Goal: Feedback & Contribution: Leave review/rating

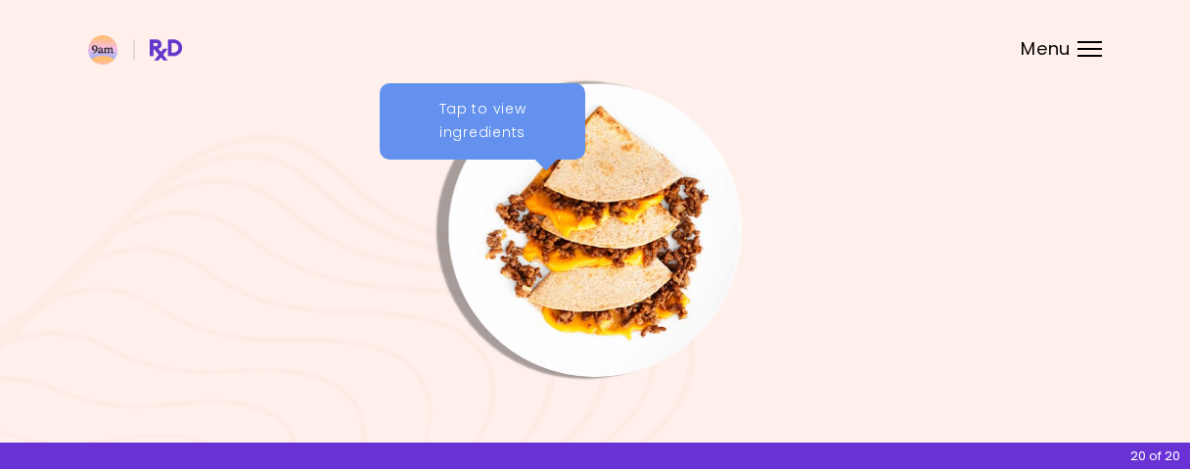
click at [1132, 259] on div "Tap to view ingredients Tortilla Stackers Lunch/Dinner Chicken Pasta Traybake L…" at bounding box center [595, 377] width 1190 height 754
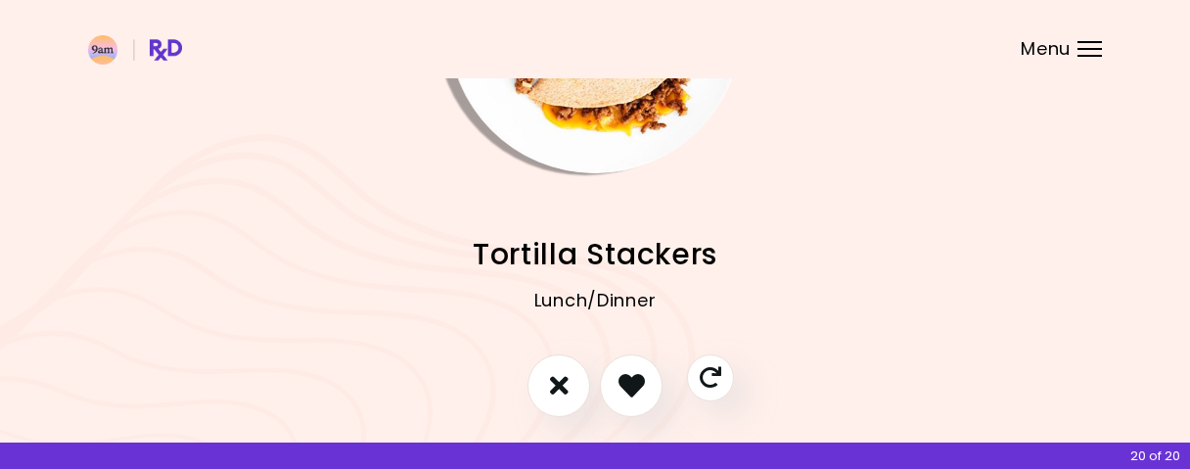
scroll to position [285, 0]
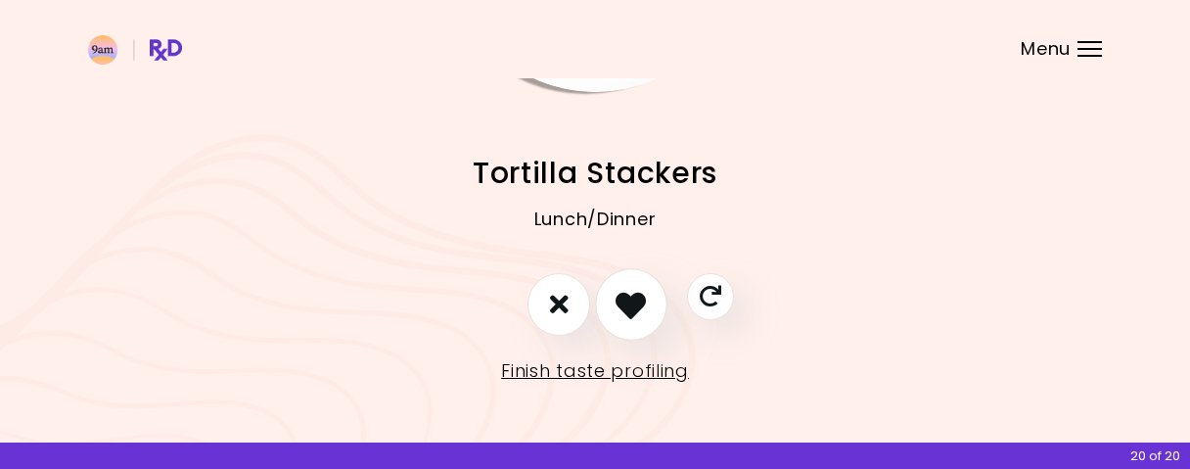
click at [625, 301] on icon "I like this recipe" at bounding box center [630, 304] width 30 height 30
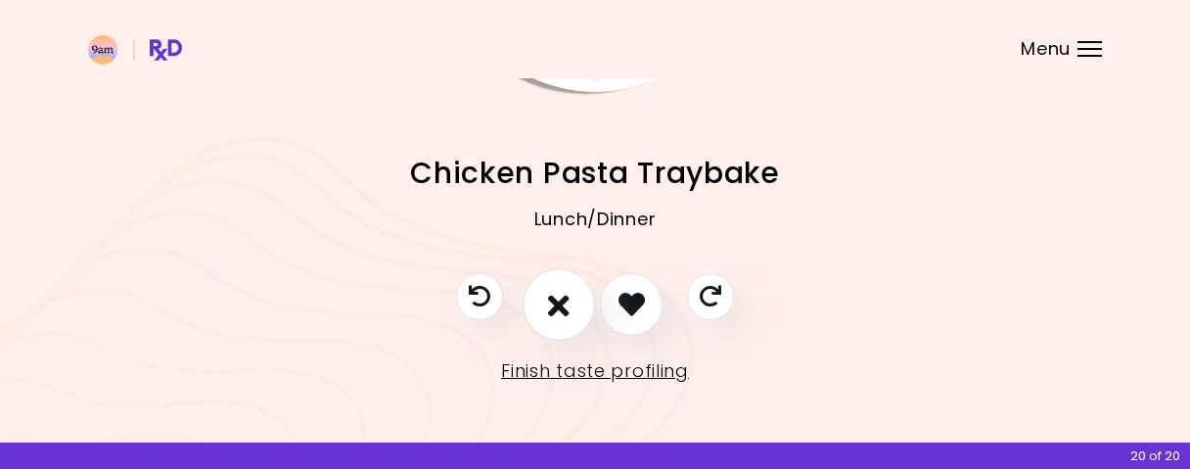
click at [551, 306] on icon "I don't like this recipe" at bounding box center [559, 304] width 22 height 30
click at [557, 309] on icon "I don't like this recipe" at bounding box center [559, 304] width 22 height 30
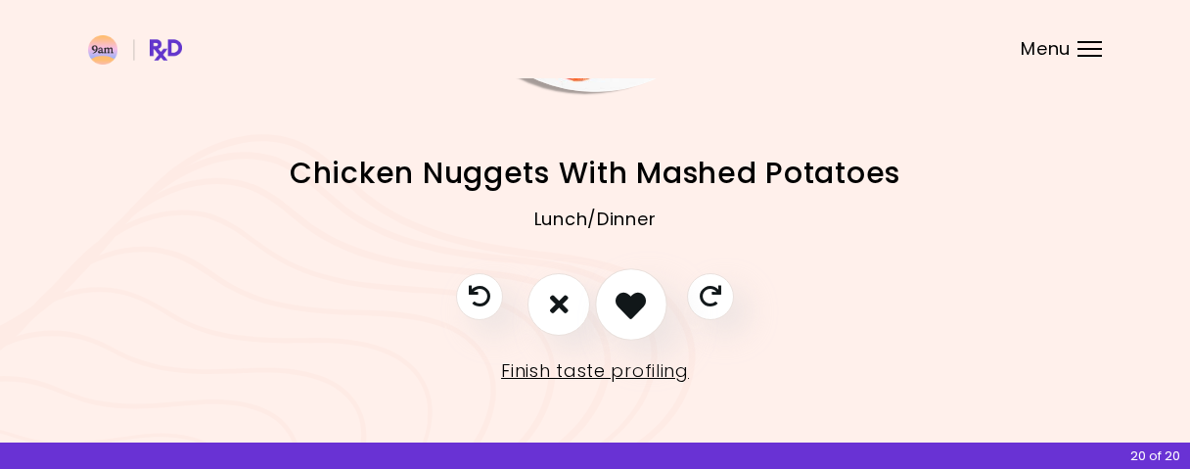
click at [633, 318] on icon "I like this recipe" at bounding box center [630, 304] width 30 height 30
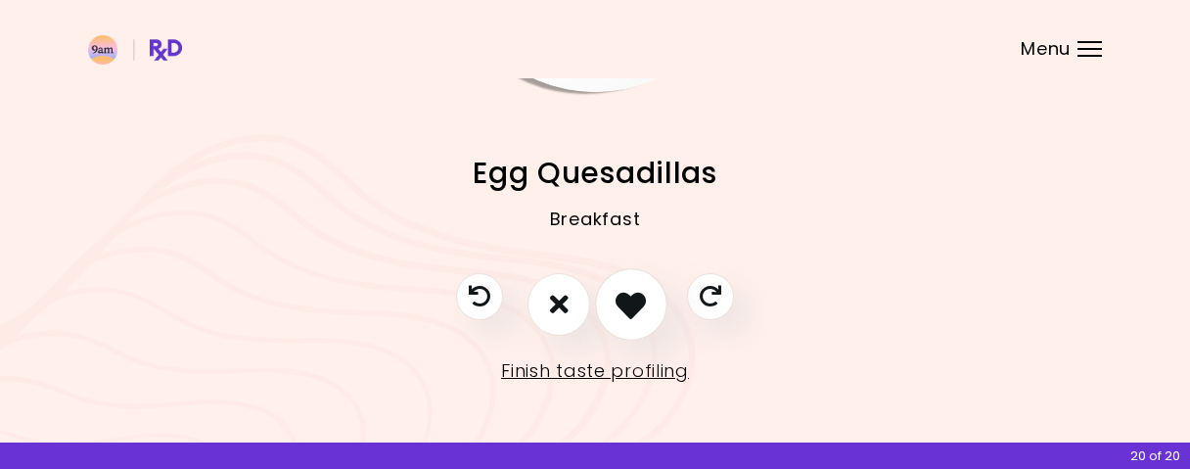
click at [634, 318] on icon "I like this recipe" at bounding box center [630, 304] width 30 height 30
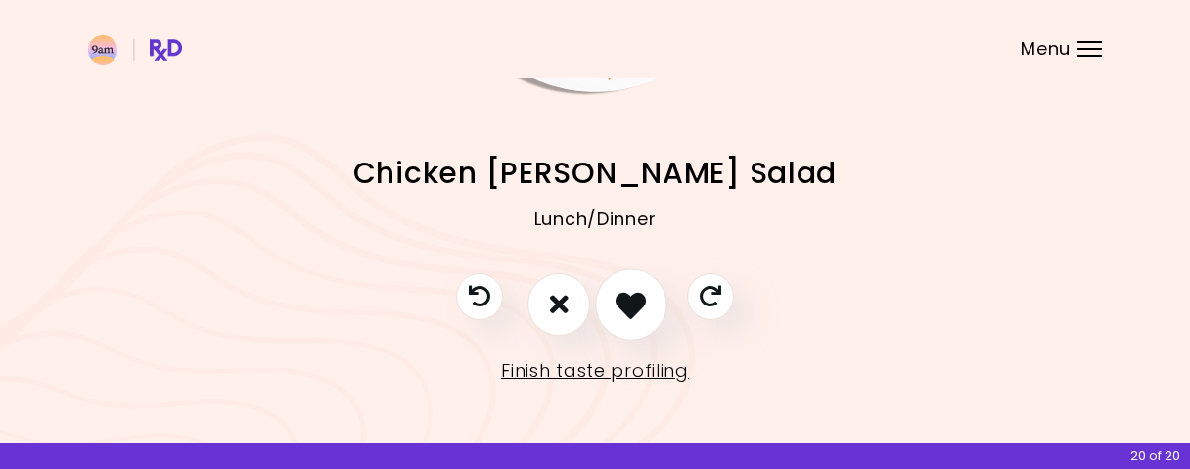
click at [631, 313] on icon "I like this recipe" at bounding box center [630, 304] width 30 height 30
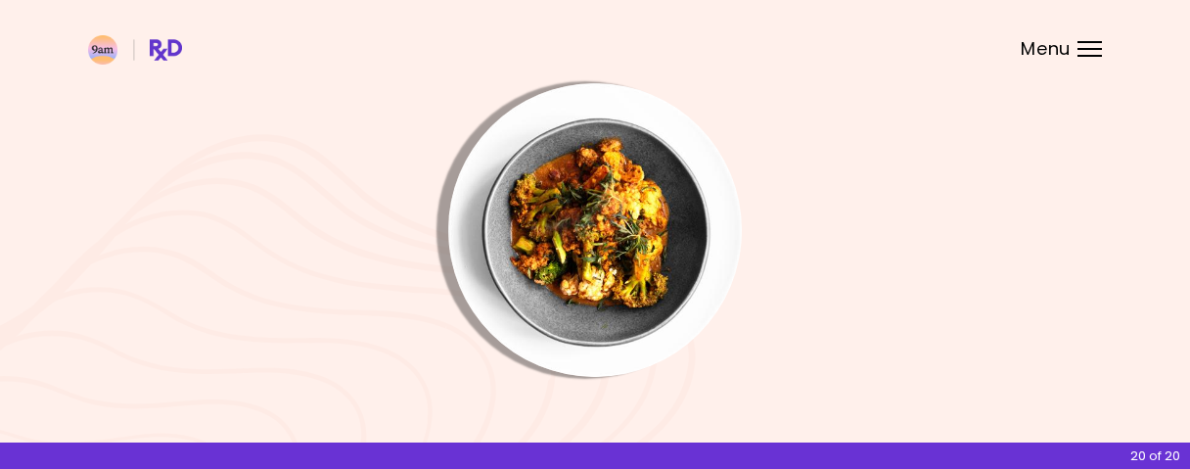
scroll to position [204, 0]
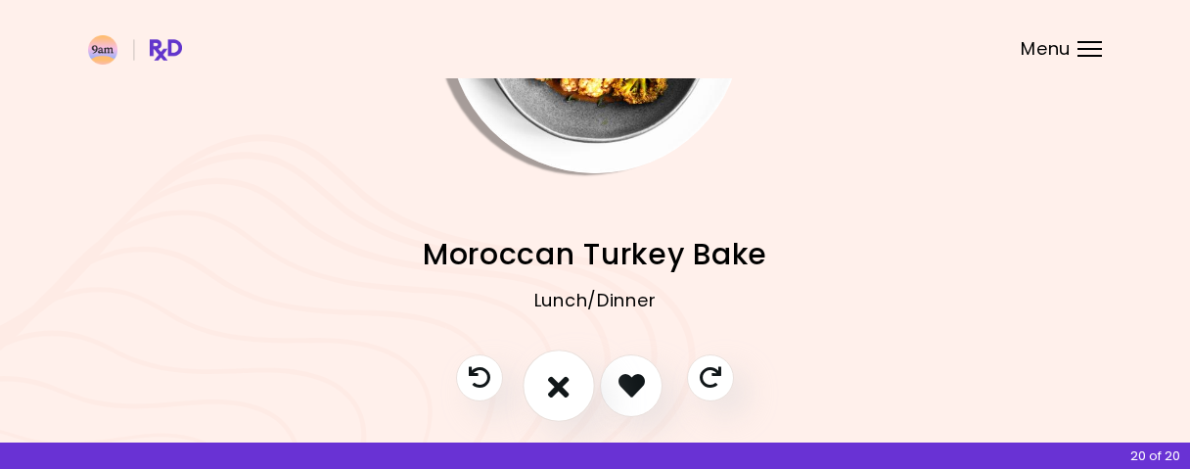
click at [559, 396] on icon "I don't like this recipe" at bounding box center [559, 385] width 22 height 30
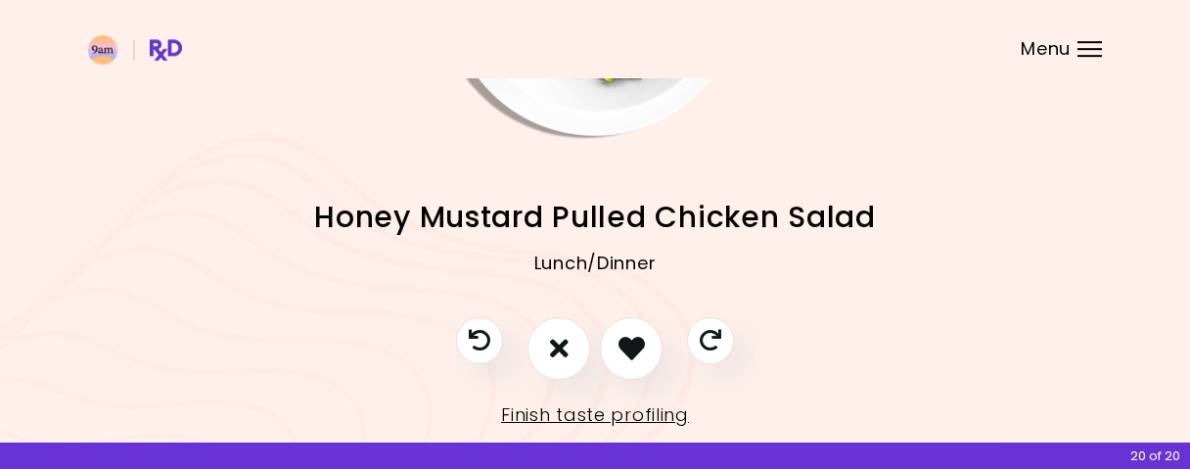
scroll to position [285, 0]
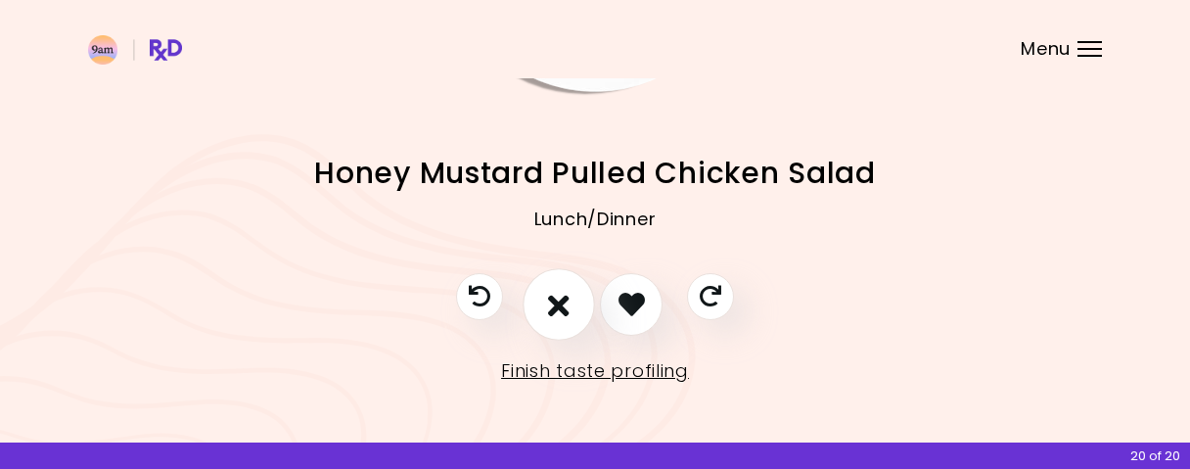
click at [564, 318] on icon "I don't like this recipe" at bounding box center [559, 304] width 22 height 30
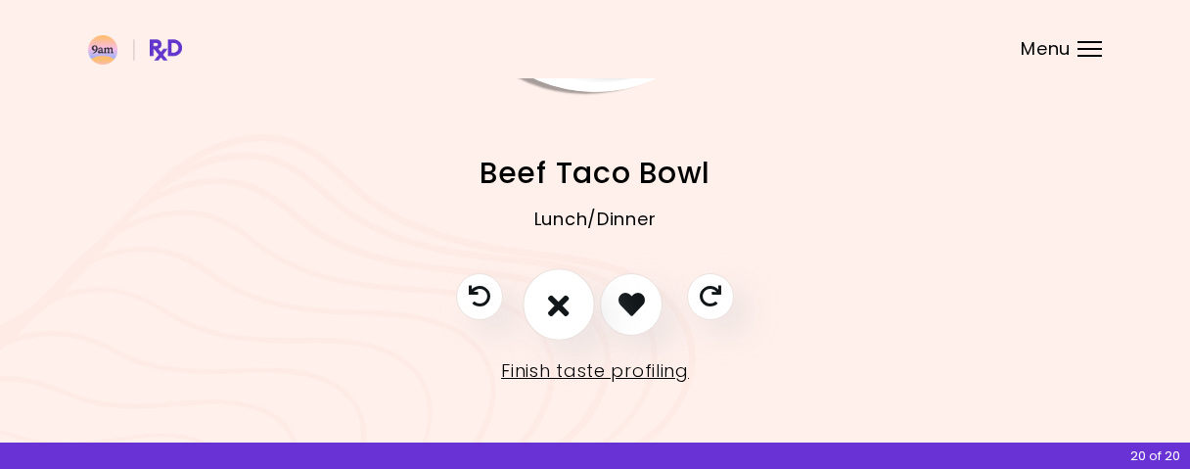
click at [568, 293] on icon "I don't like this recipe" at bounding box center [559, 304] width 22 height 30
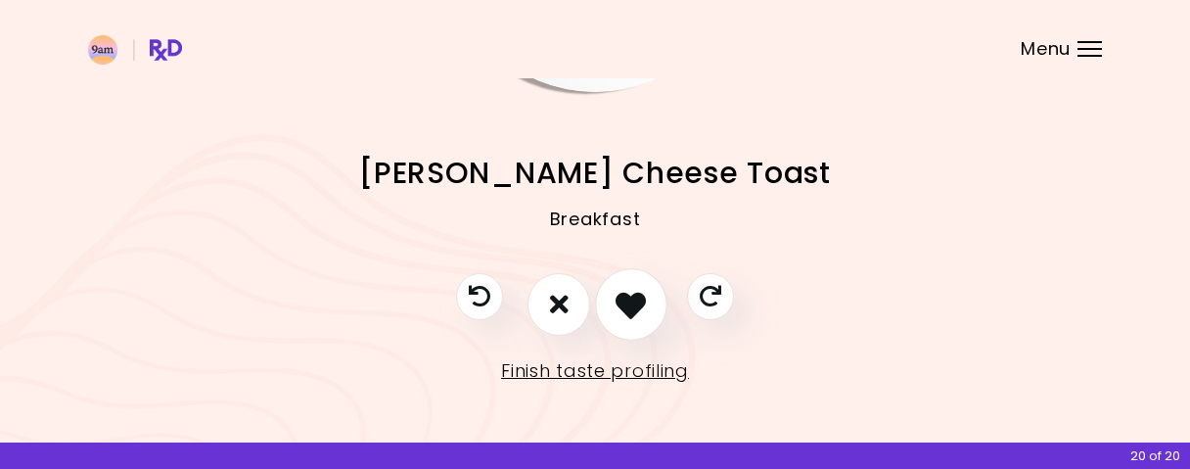
click at [648, 298] on button "I like this recipe" at bounding box center [631, 304] width 72 height 72
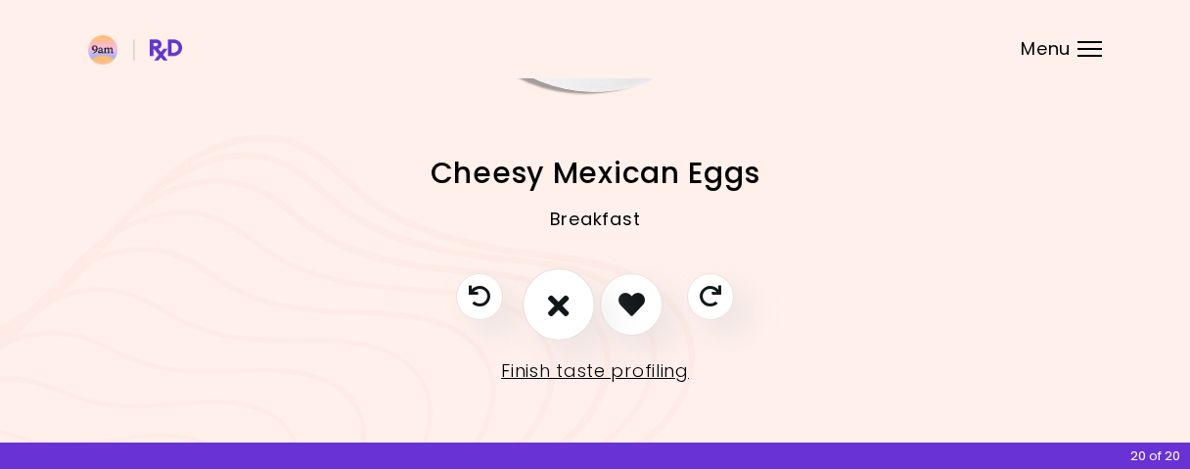
click at [555, 310] on icon "I don't like this recipe" at bounding box center [559, 304] width 22 height 30
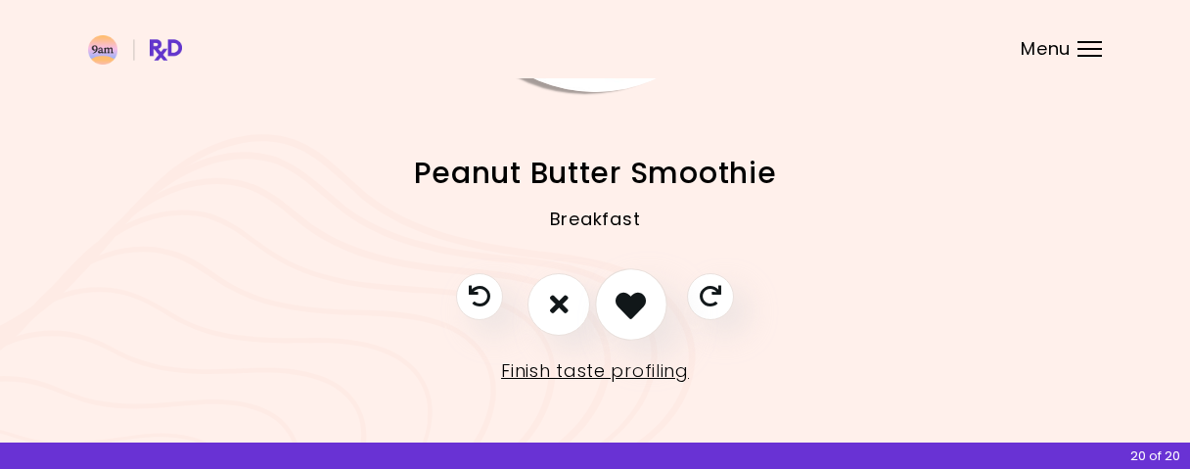
click at [639, 297] on icon "I like this recipe" at bounding box center [630, 304] width 30 height 30
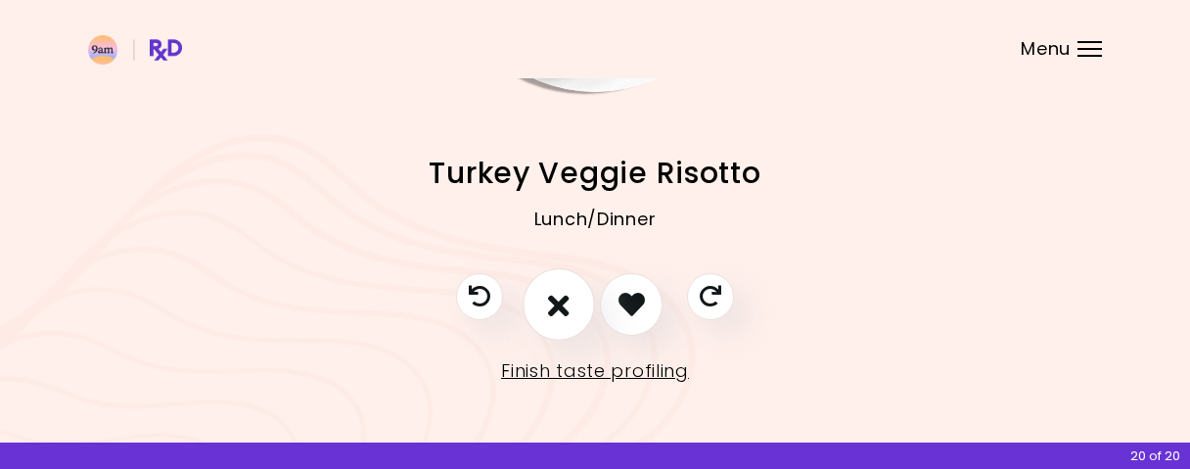
click at [546, 300] on button "I don't like this recipe" at bounding box center [559, 304] width 72 height 72
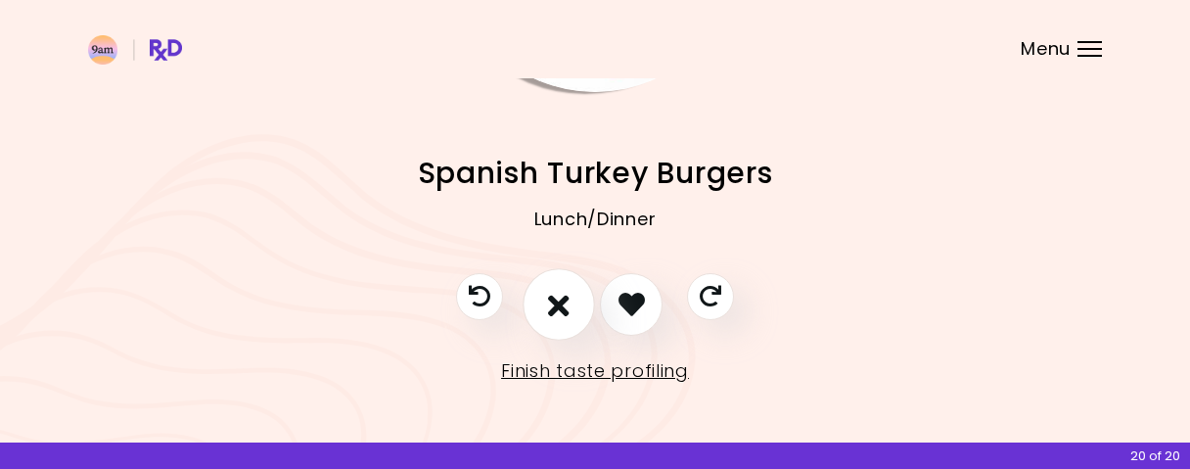
click at [541, 300] on button "I don't like this recipe" at bounding box center [559, 304] width 72 height 72
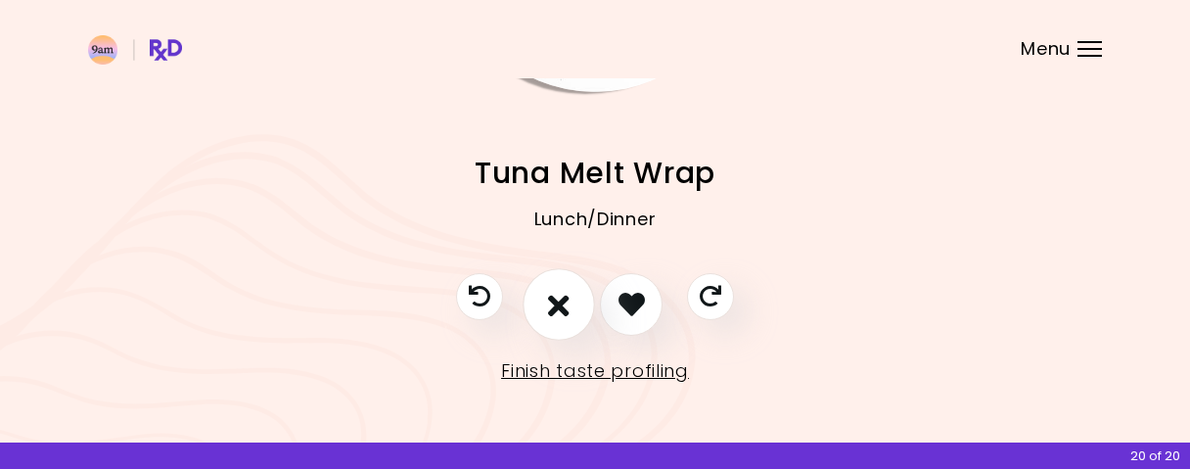
click at [541, 301] on button "I don't like this recipe" at bounding box center [559, 304] width 72 height 72
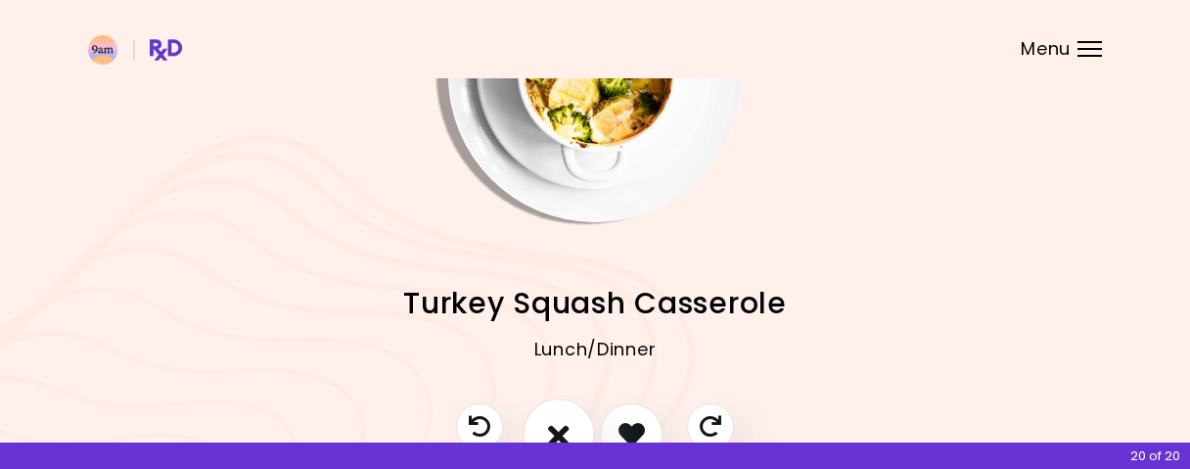
scroll to position [204, 0]
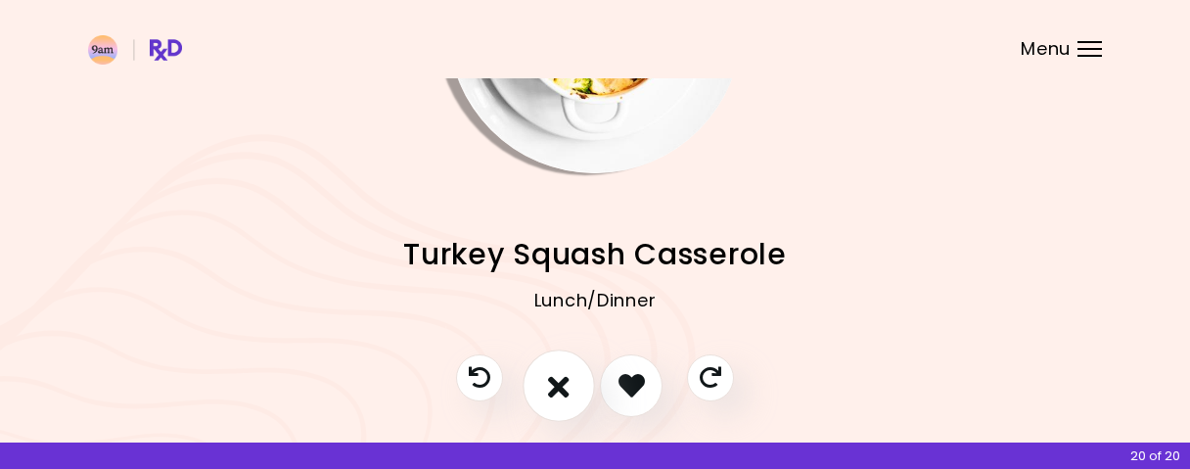
click at [560, 405] on button "I don't like this recipe" at bounding box center [559, 385] width 72 height 72
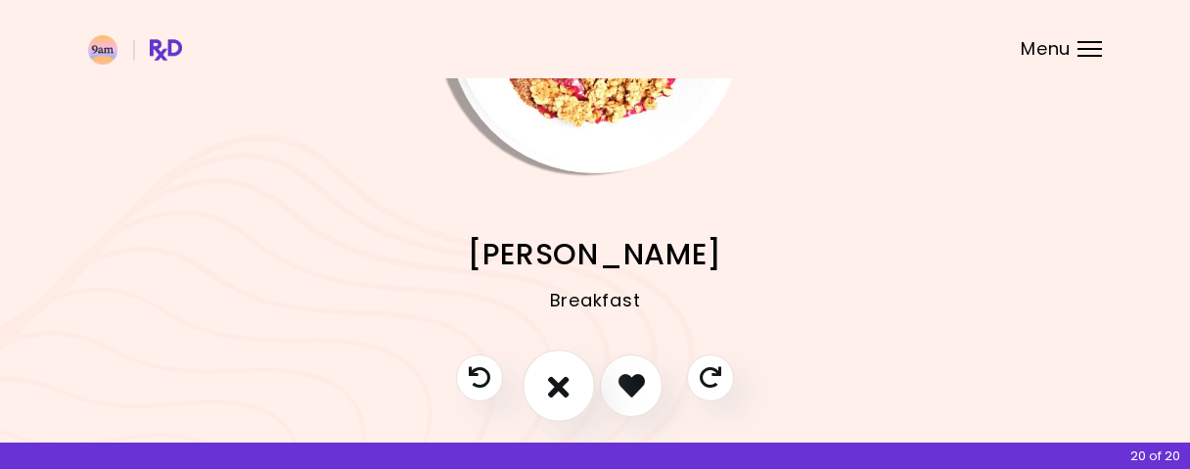
click at [560, 405] on button "I don't like this recipe" at bounding box center [559, 385] width 72 height 72
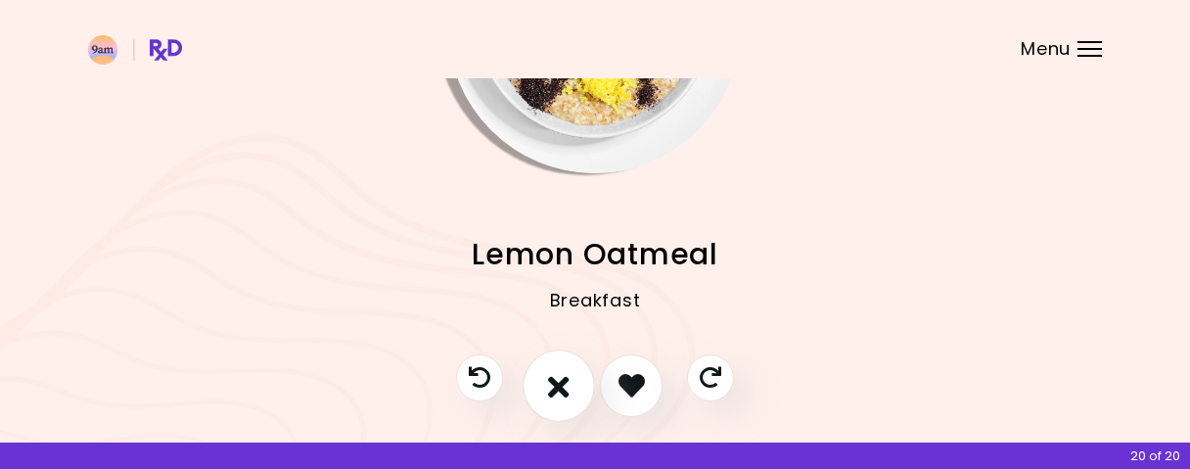
click at [560, 405] on button "I don't like this recipe" at bounding box center [559, 385] width 72 height 72
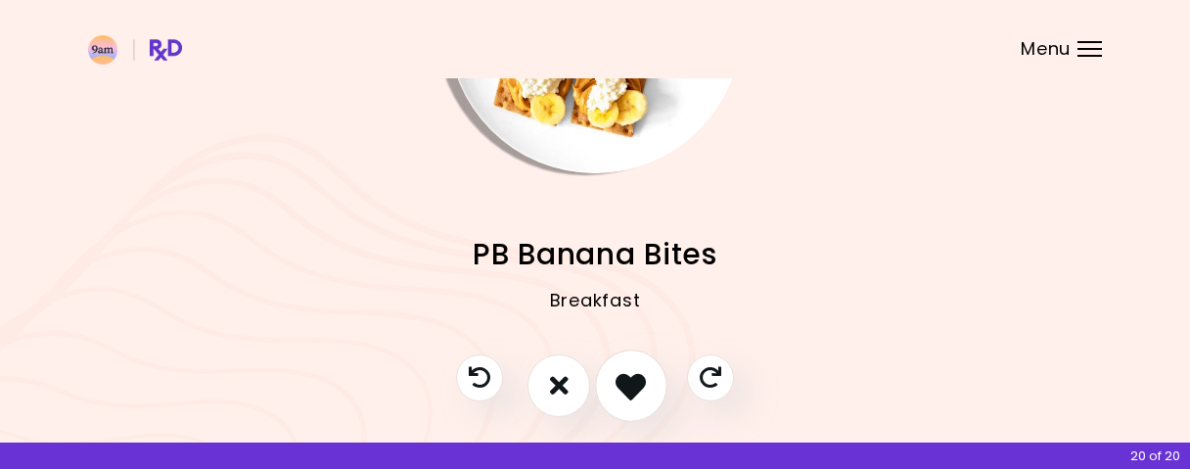
click at [631, 371] on icon "I like this recipe" at bounding box center [630, 385] width 30 height 30
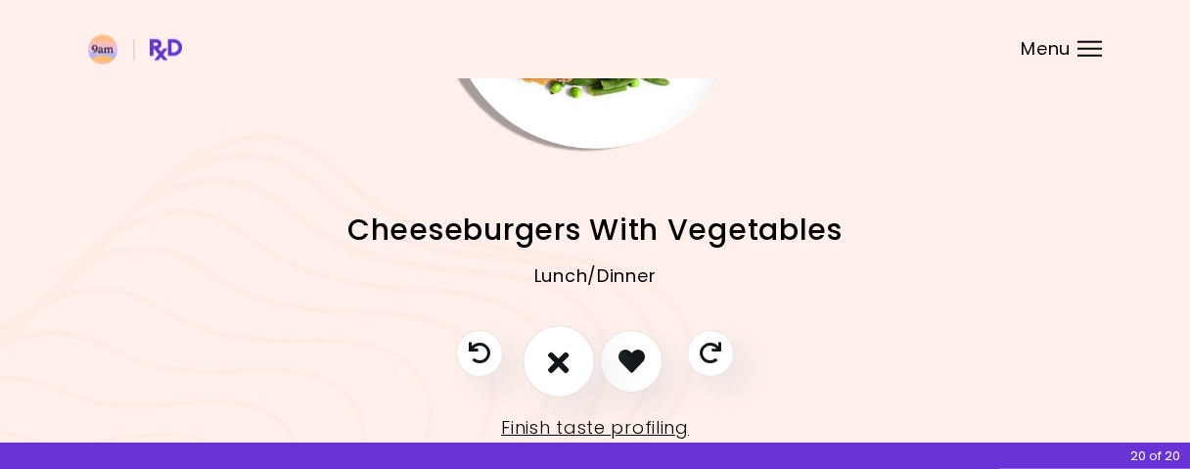
scroll to position [285, 0]
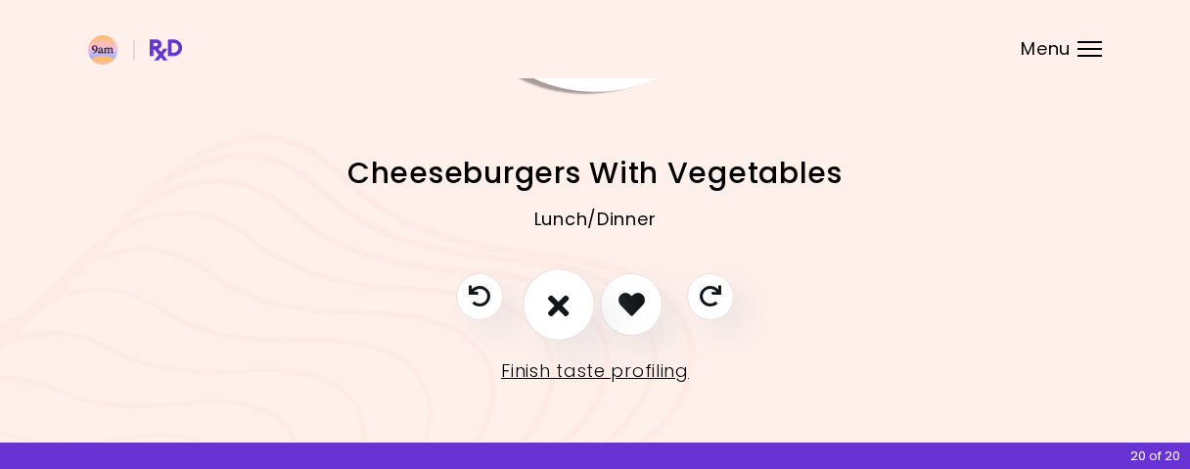
click at [566, 309] on icon "I don't like this recipe" at bounding box center [559, 304] width 22 height 30
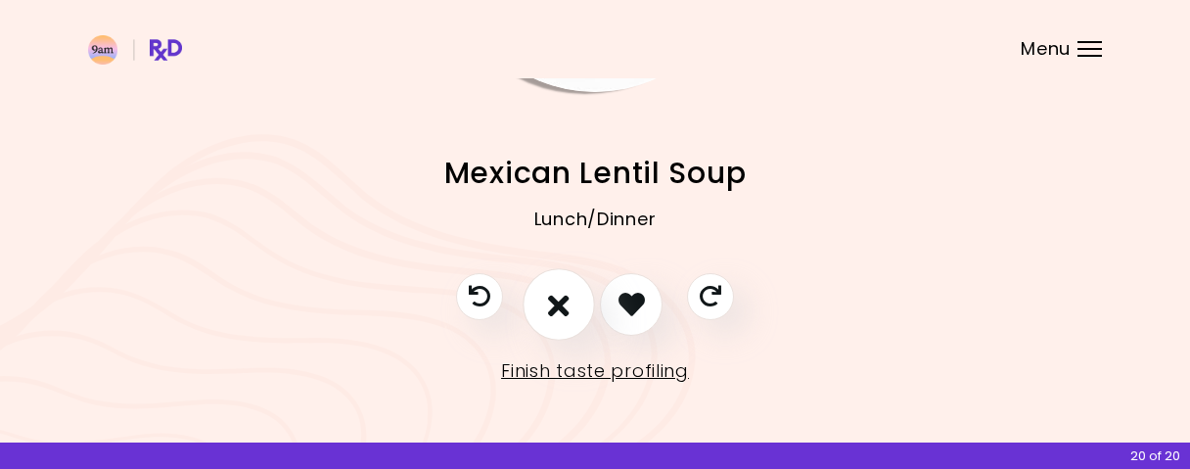
click at [566, 291] on icon "I don't like this recipe" at bounding box center [559, 304] width 22 height 30
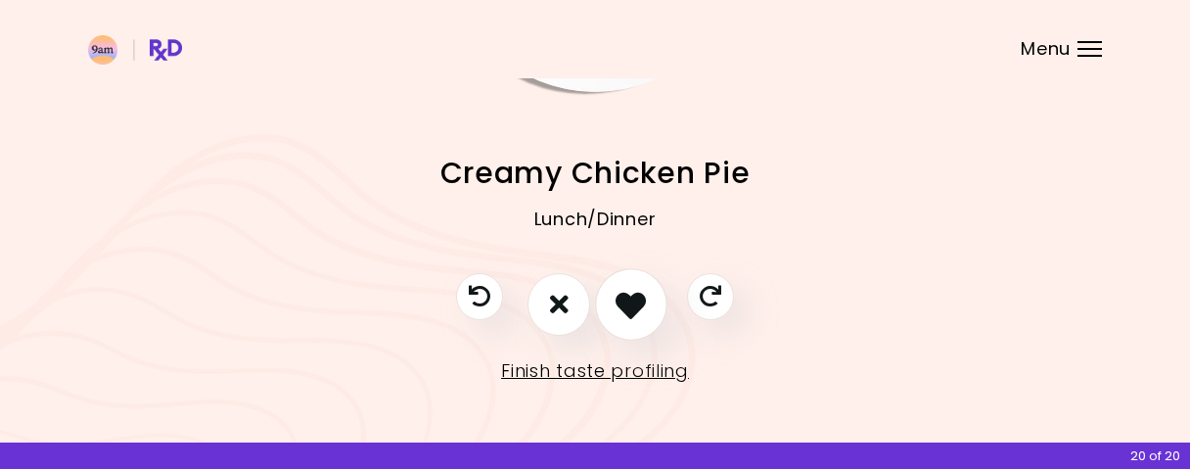
click at [641, 301] on icon "I like this recipe" at bounding box center [630, 304] width 30 height 30
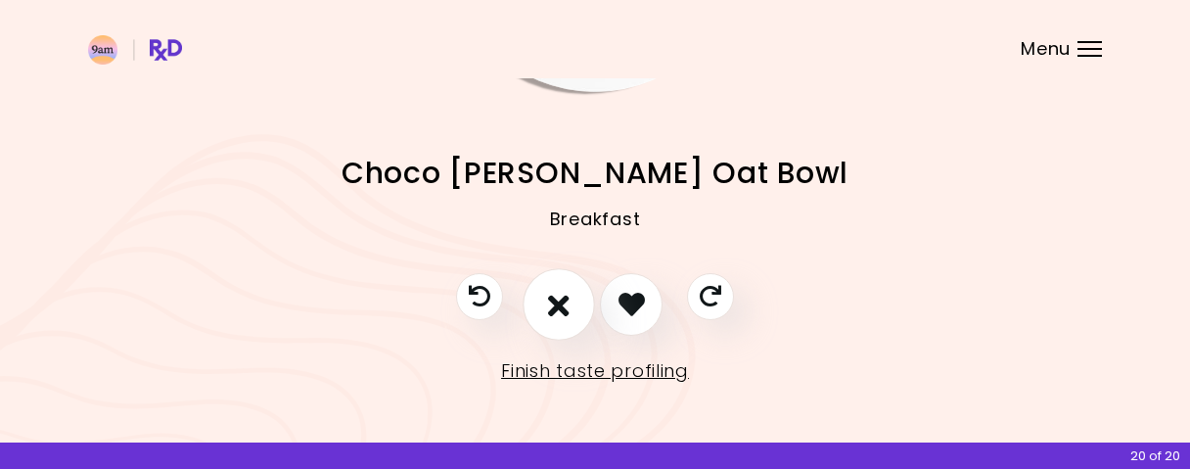
click at [551, 309] on icon "I don't like this recipe" at bounding box center [559, 304] width 22 height 30
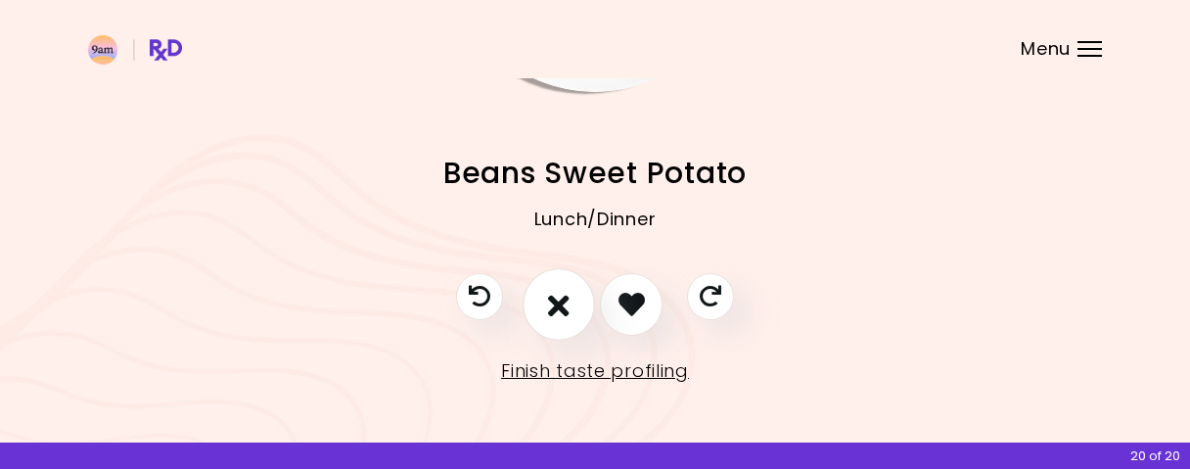
click at [551, 309] on icon "I don't like this recipe" at bounding box center [559, 304] width 22 height 30
click at [561, 317] on icon "I don't like this recipe" at bounding box center [559, 304] width 22 height 30
click at [569, 303] on icon "I don't like this recipe" at bounding box center [559, 304] width 22 height 30
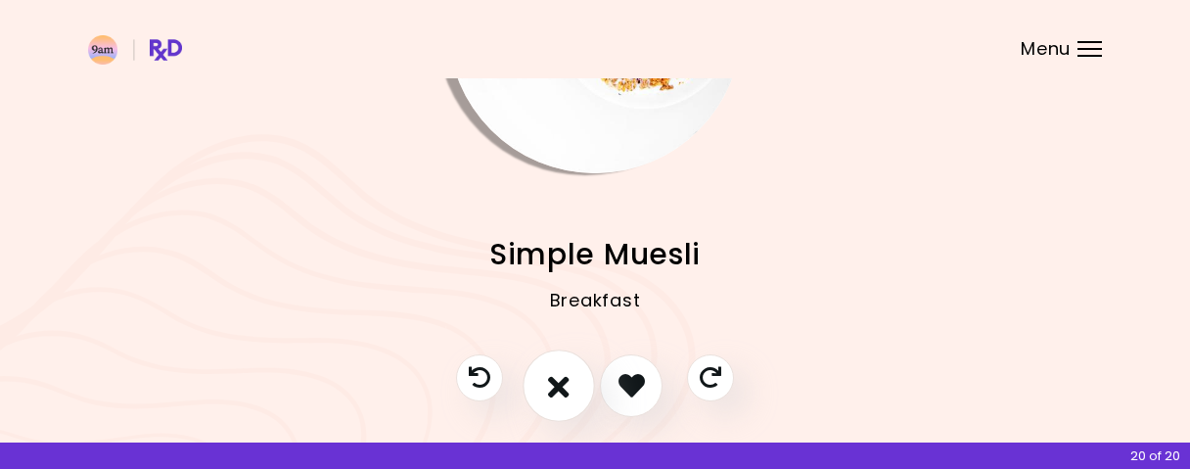
click at [576, 388] on button "I don't like this recipe" at bounding box center [559, 385] width 72 height 72
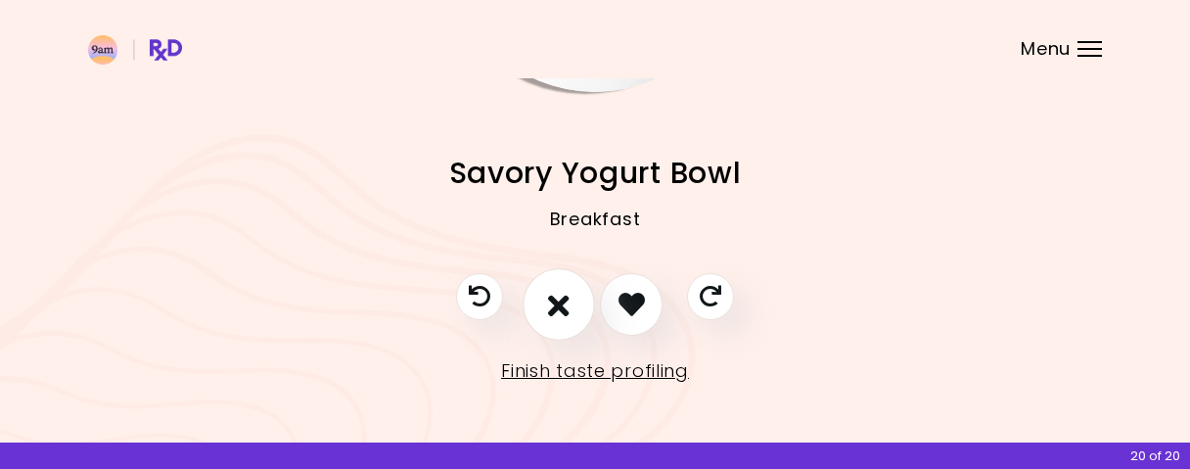
click at [558, 316] on icon "I don't like this recipe" at bounding box center [559, 304] width 22 height 30
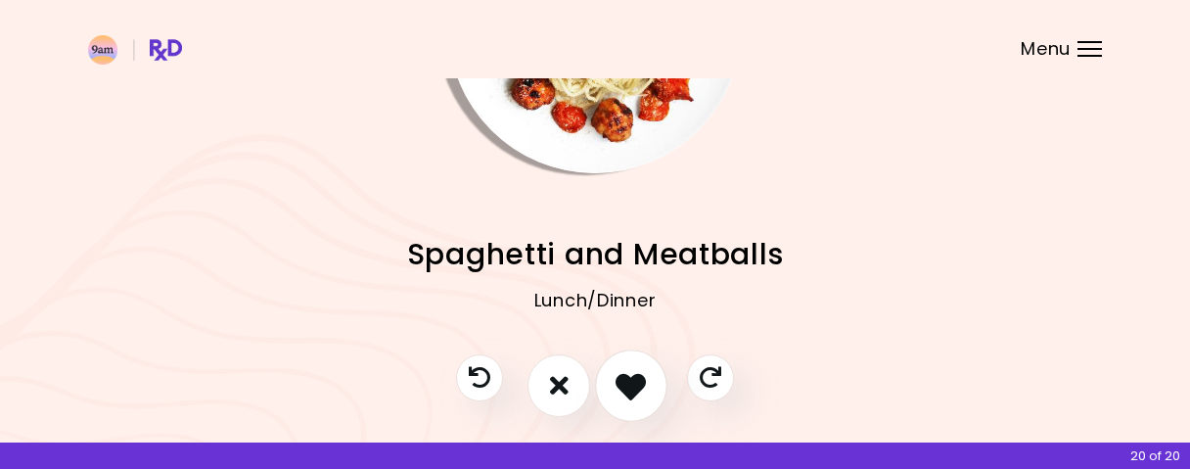
click at [649, 381] on button "I like this recipe" at bounding box center [631, 385] width 72 height 72
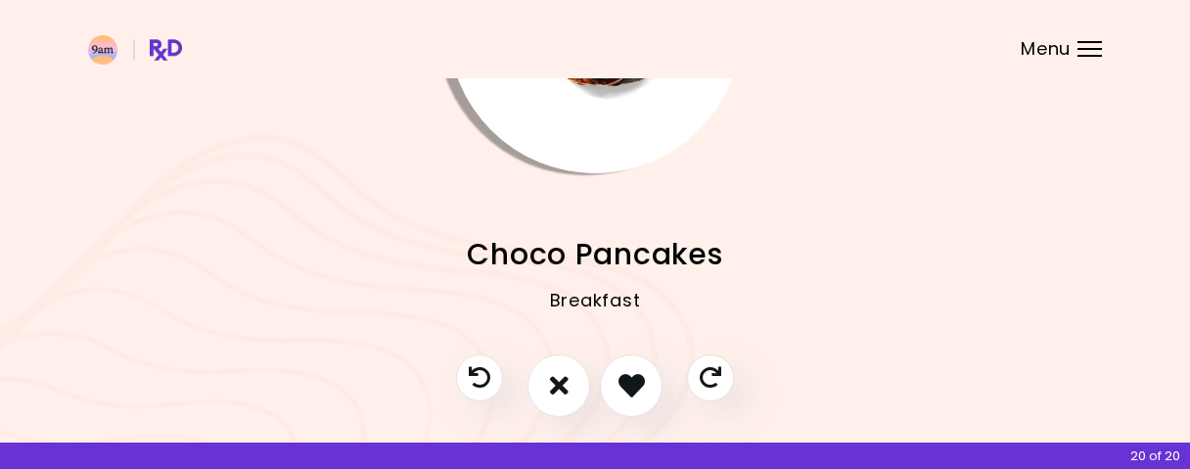
click at [1154, 457] on div "20 of 20" at bounding box center [595, 455] width 1190 height 26
